Goal: Navigation & Orientation: Find specific page/section

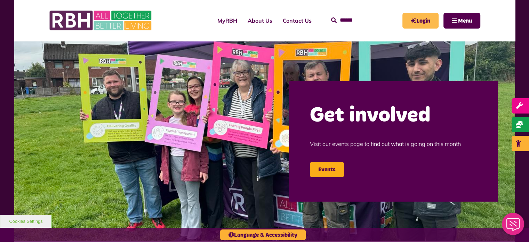
click at [417, 23] on link "Login" at bounding box center [421, 21] width 36 height 16
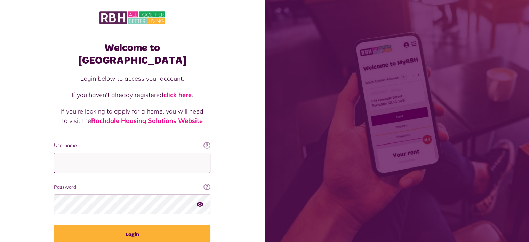
drag, startPoint x: 0, startPoint y: 0, endPoint x: 119, endPoint y: 144, distance: 186.4
click at [119, 152] on input "Username" at bounding box center [132, 162] width 157 height 21
type input "**********"
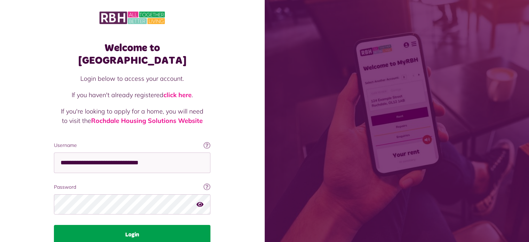
click at [132, 225] on button "Login" at bounding box center [132, 234] width 157 height 19
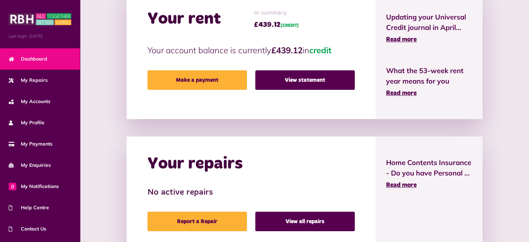
scroll to position [183, 0]
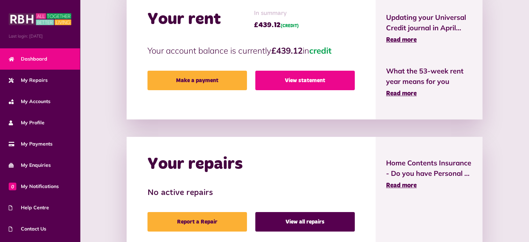
click at [318, 80] on link "View statement" at bounding box center [305, 80] width 100 height 19
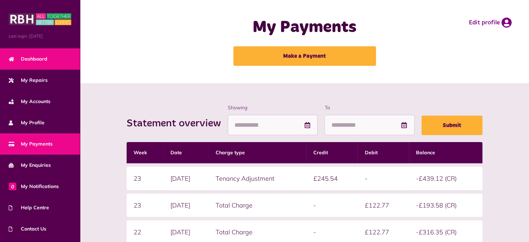
click at [40, 66] on link "Dashboard" at bounding box center [40, 58] width 80 height 21
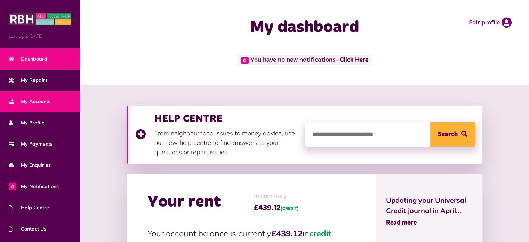
click at [33, 98] on span "My Accounts" at bounding box center [30, 101] width 42 height 7
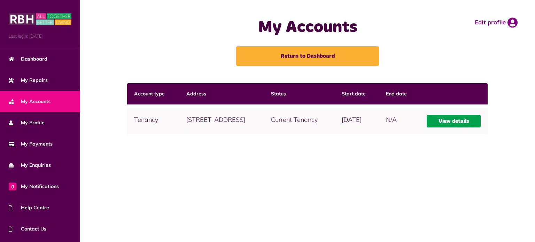
click at [447, 124] on link "View details" at bounding box center [453, 121] width 54 height 13
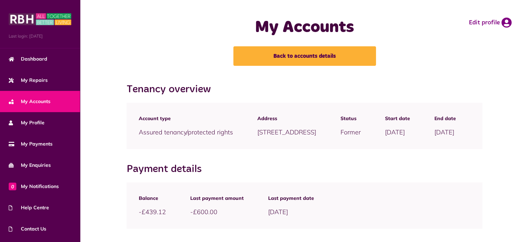
scroll to position [49, 0]
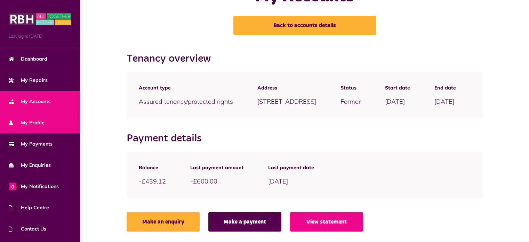
click at [43, 121] on span "My Profile" at bounding box center [27, 122] width 36 height 7
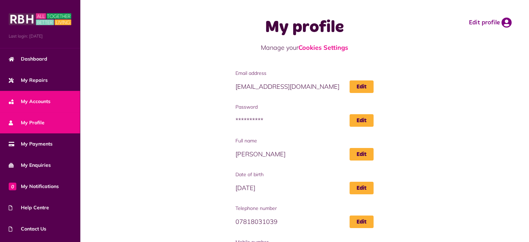
click at [44, 103] on span "My Accounts" at bounding box center [30, 101] width 42 height 7
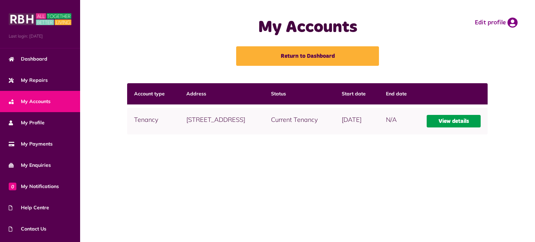
click at [458, 123] on link "View details" at bounding box center [453, 121] width 54 height 13
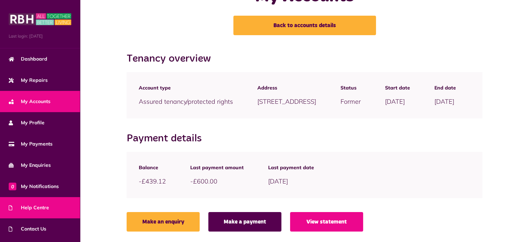
scroll to position [39, 0]
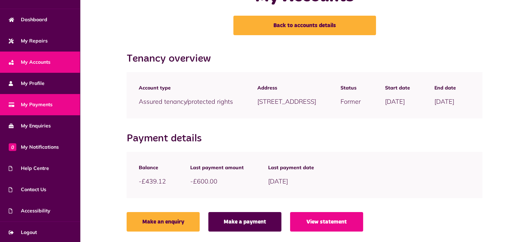
click at [41, 104] on span "My Payments" at bounding box center [31, 104] width 44 height 7
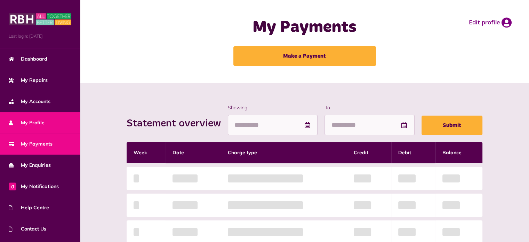
click at [40, 121] on span "My Profile" at bounding box center [27, 122] width 36 height 7
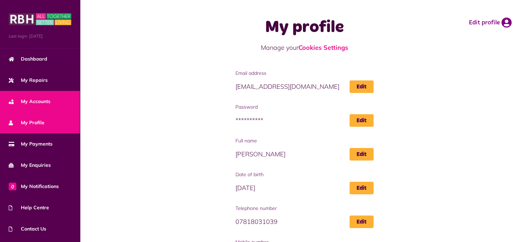
click at [28, 102] on span "My Accounts" at bounding box center [30, 101] width 42 height 7
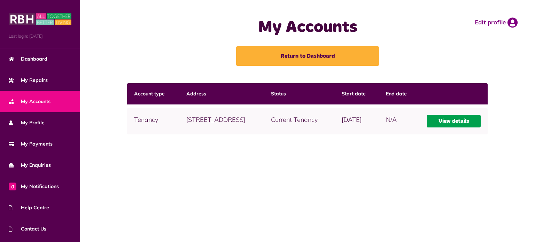
click at [458, 121] on link "View details" at bounding box center [453, 121] width 54 height 13
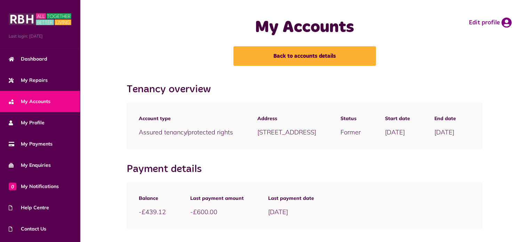
scroll to position [49, 0]
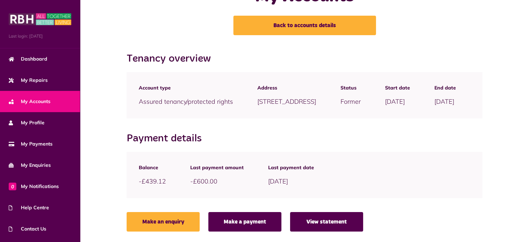
click at [343, 222] on link "View statement" at bounding box center [326, 221] width 73 height 19
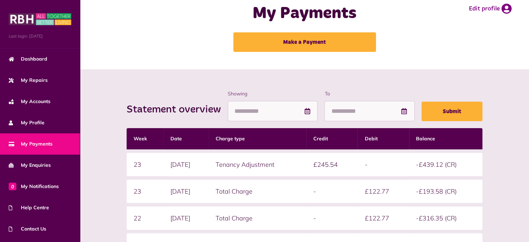
scroll to position [3, 0]
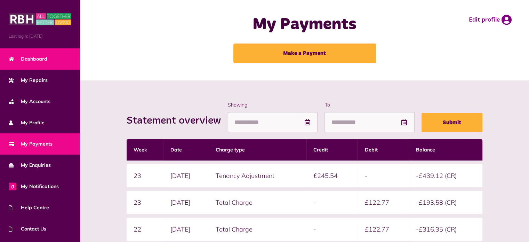
click at [39, 68] on link "Dashboard" at bounding box center [40, 58] width 80 height 21
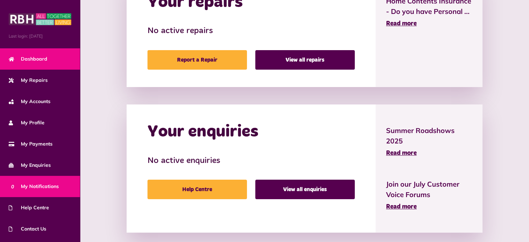
scroll to position [39, 0]
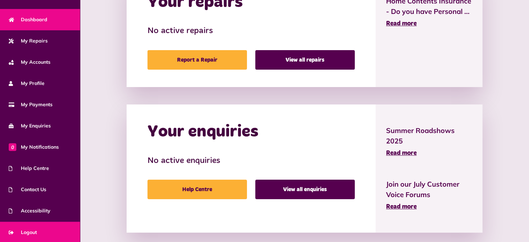
click at [37, 227] on link "Logout" at bounding box center [40, 232] width 80 height 21
